Goal: Information Seeking & Learning: Learn about a topic

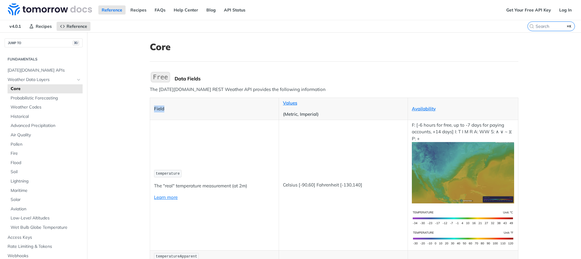
drag, startPoint x: 151, startPoint y: 108, endPoint x: 186, endPoint y: 112, distance: 35.0
click at [186, 112] on p "Field" at bounding box center [214, 109] width 121 height 7
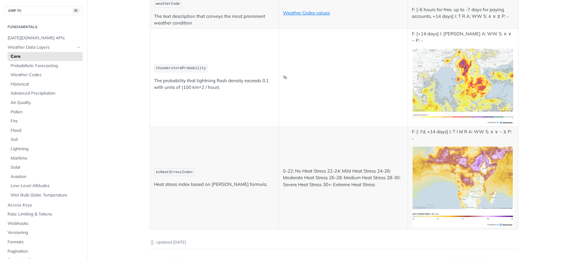
scroll to position [3171, 0]
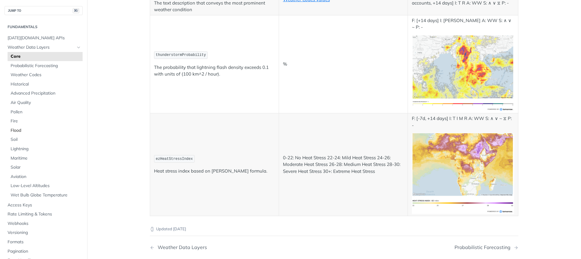
click at [22, 130] on span "Flood" at bounding box center [46, 131] width 70 height 6
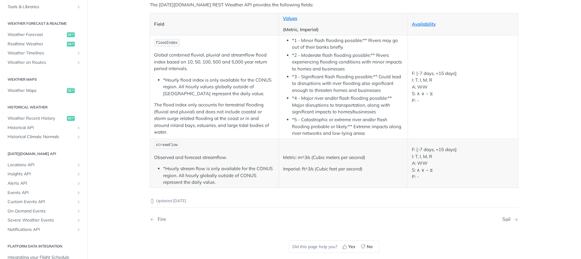
scroll to position [262, 0]
click at [15, 24] on h2 "Weather Forecast & realtime" at bounding box center [44, 23] width 78 height 5
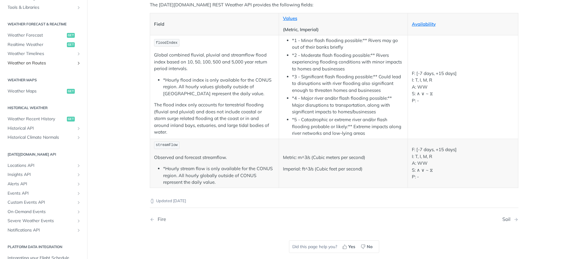
click at [37, 63] on span "Weather on Routes" at bounding box center [41, 63] width 67 height 6
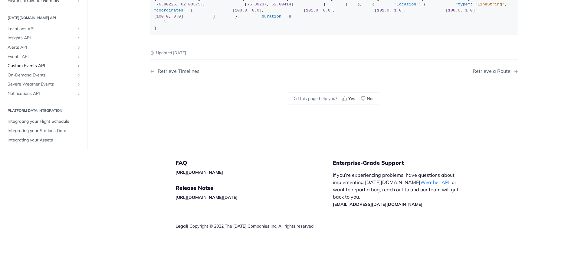
scroll to position [136, 0]
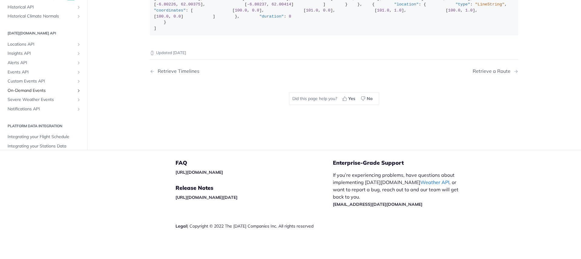
click at [35, 94] on span "On-Demand Events" at bounding box center [41, 91] width 67 height 6
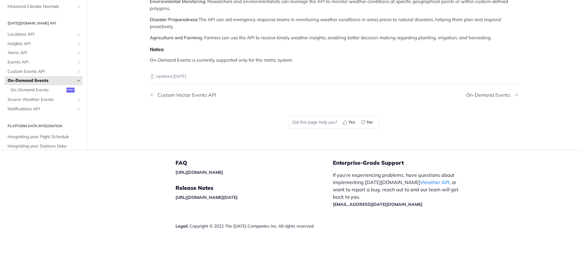
scroll to position [737, 0]
click at [30, 47] on span "Insights API" at bounding box center [41, 44] width 67 height 6
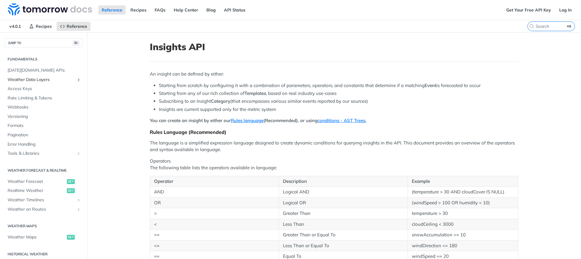
click at [42, 81] on span "Weather Data Layers" at bounding box center [41, 80] width 67 height 6
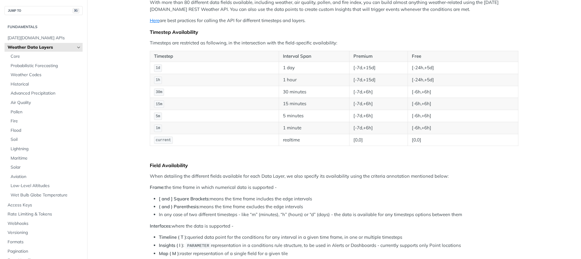
scroll to position [105, 0]
